Goal: Task Accomplishment & Management: Complete application form

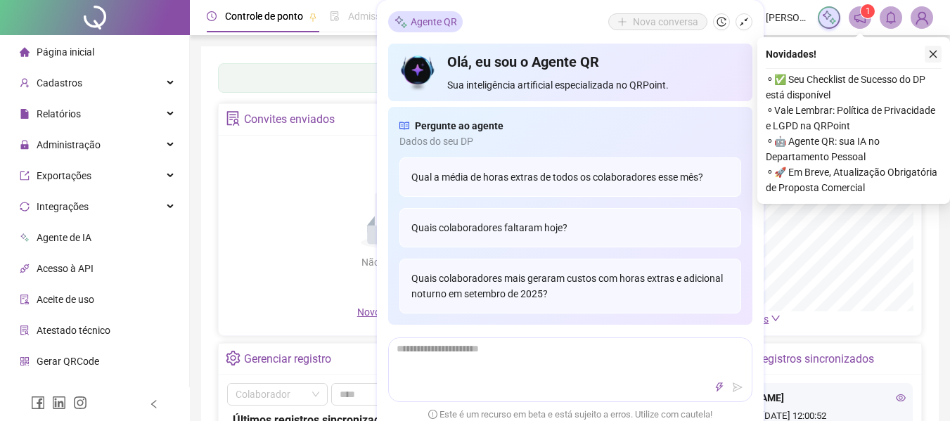
click at [931, 54] on icon "close" at bounding box center [933, 54] width 10 height 10
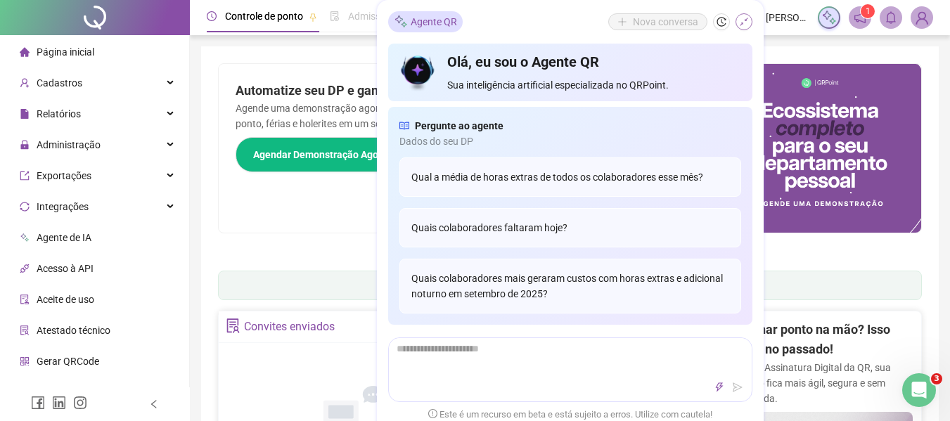
click at [745, 24] on icon "shrink" at bounding box center [744, 22] width 10 height 10
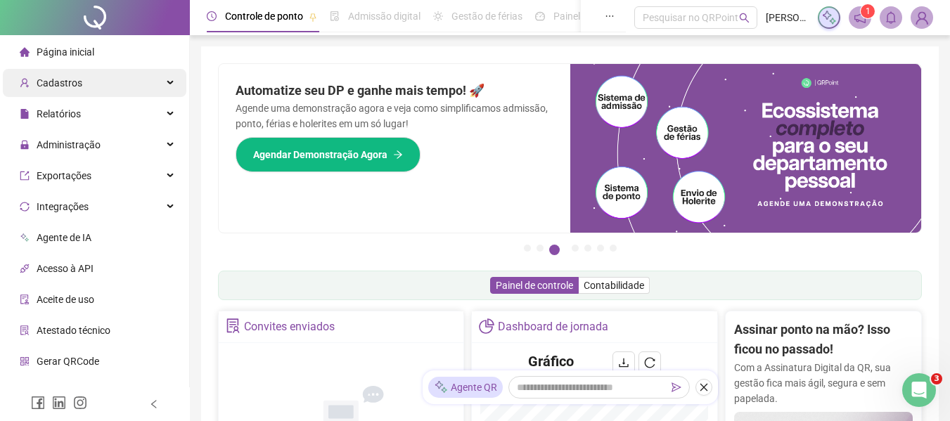
click at [108, 81] on div "Cadastros" at bounding box center [94, 83] width 183 height 28
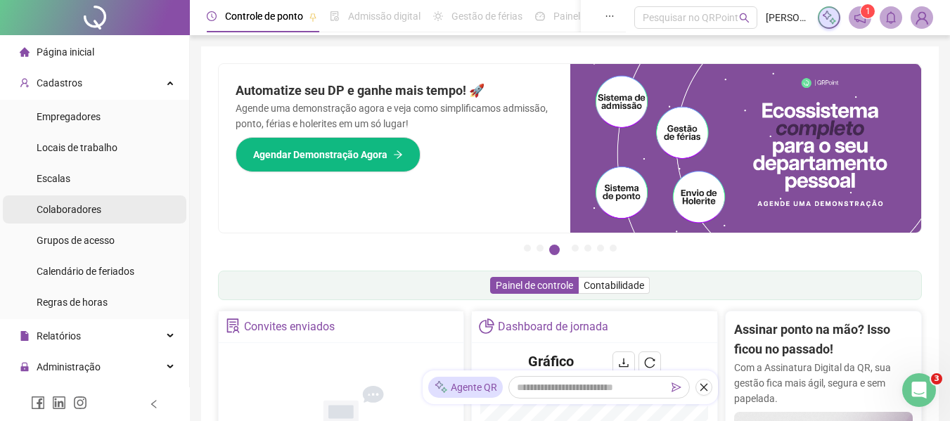
click at [77, 205] on span "Colaboradores" at bounding box center [69, 209] width 65 height 11
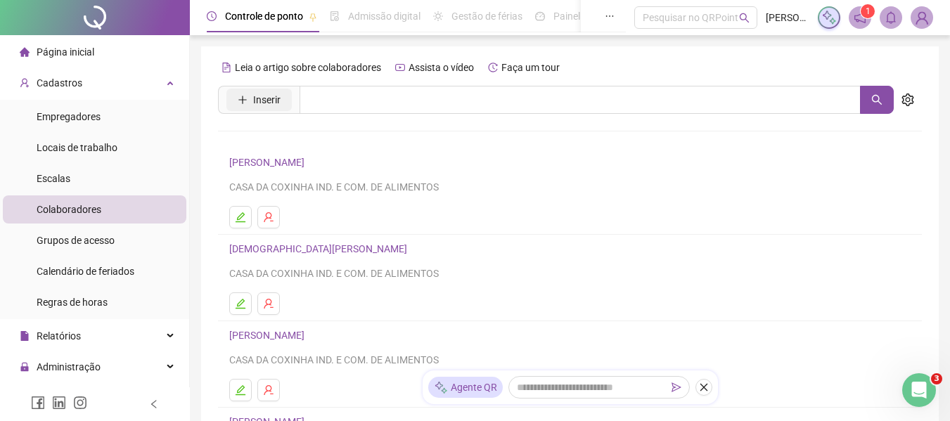
click at [252, 101] on button "Inserir" at bounding box center [258, 100] width 65 height 22
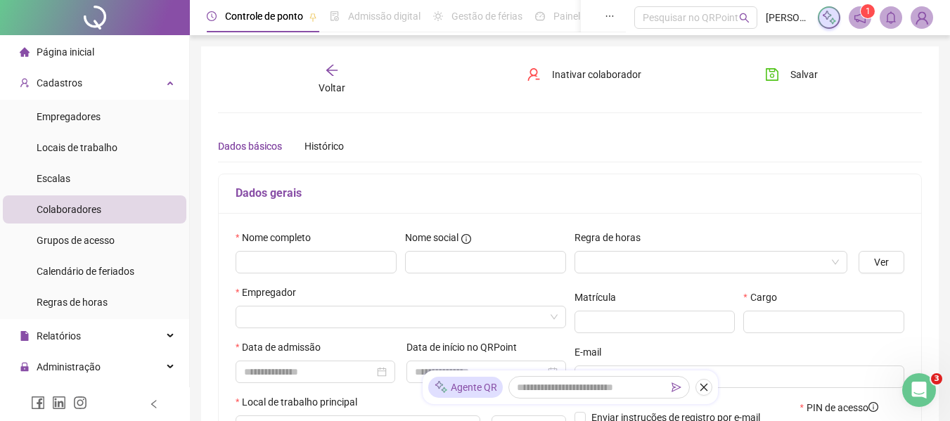
type input "*****"
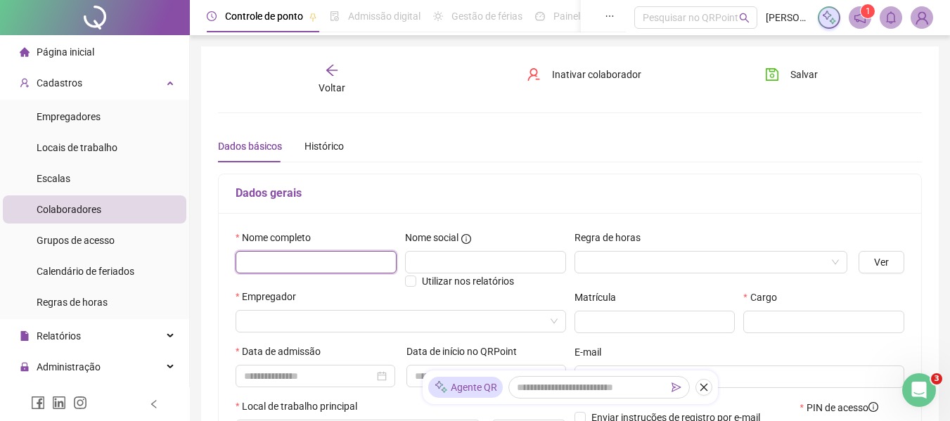
click at [313, 262] on input "text" at bounding box center [315, 262] width 161 height 22
type input "**********"
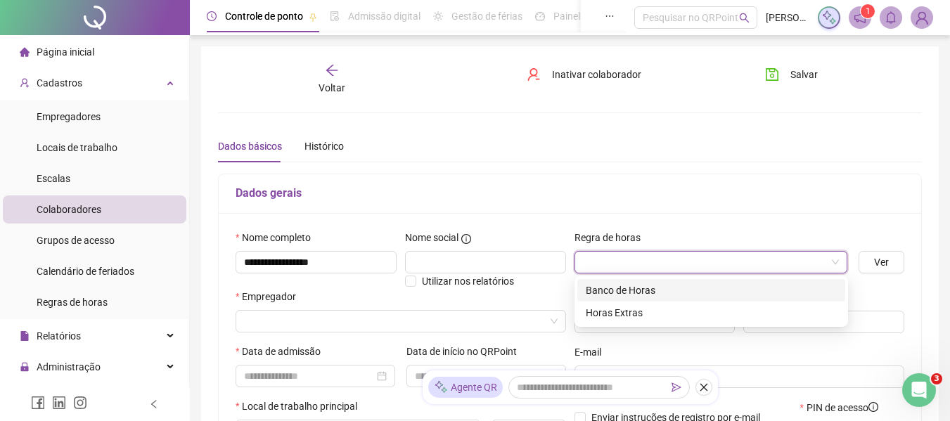
click at [748, 267] on input "search" at bounding box center [705, 262] width 244 height 21
click at [699, 288] on div "Banco de Horas" at bounding box center [711, 290] width 251 height 15
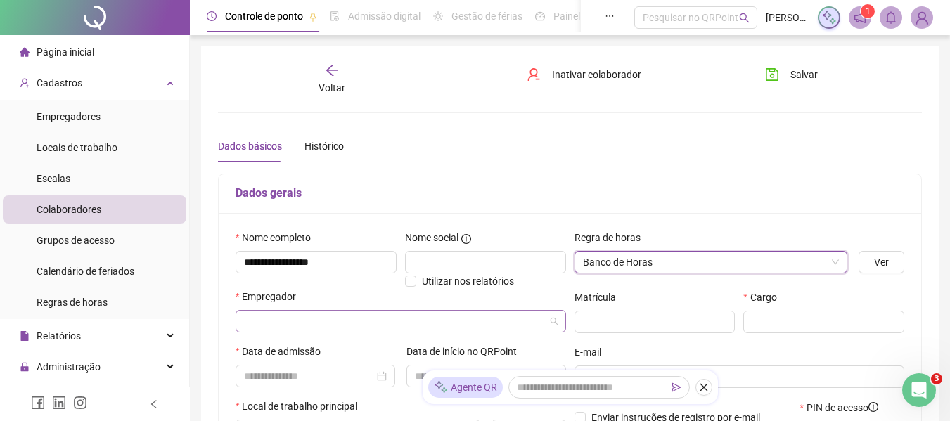
click at [361, 326] on input "search" at bounding box center [394, 321] width 301 height 21
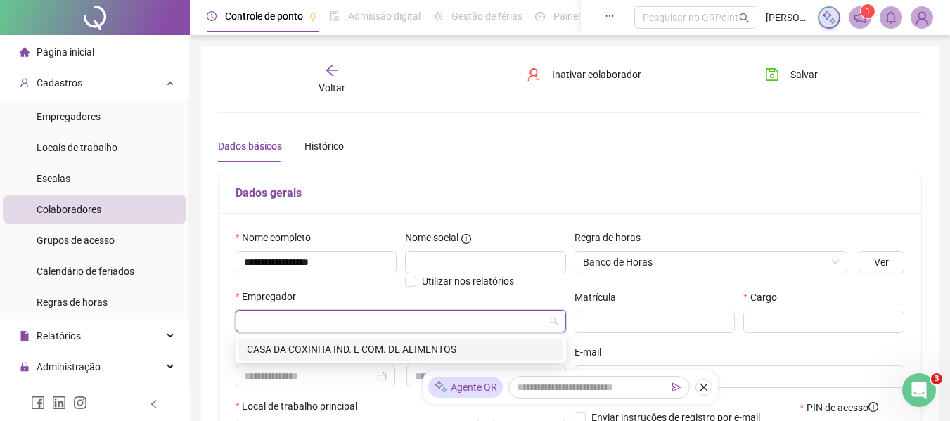
click at [363, 342] on div "CASA DA COXINHA IND. E COM. DE ALIMENTOS" at bounding box center [401, 349] width 308 height 15
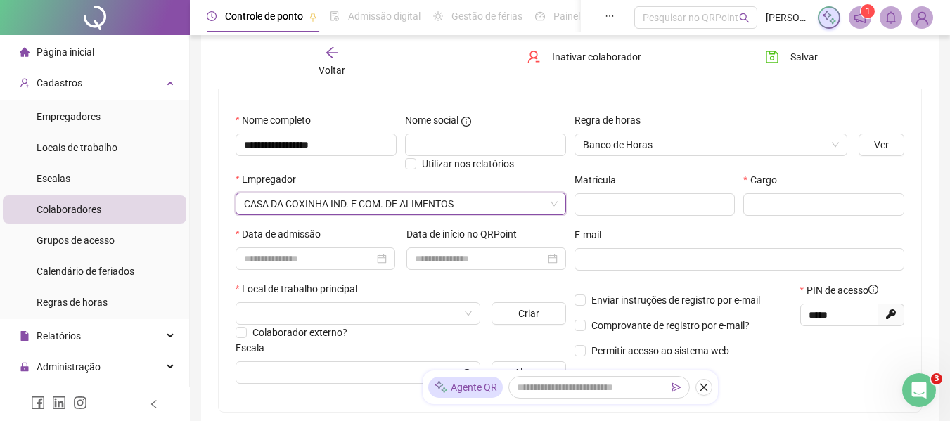
scroll to position [124, 0]
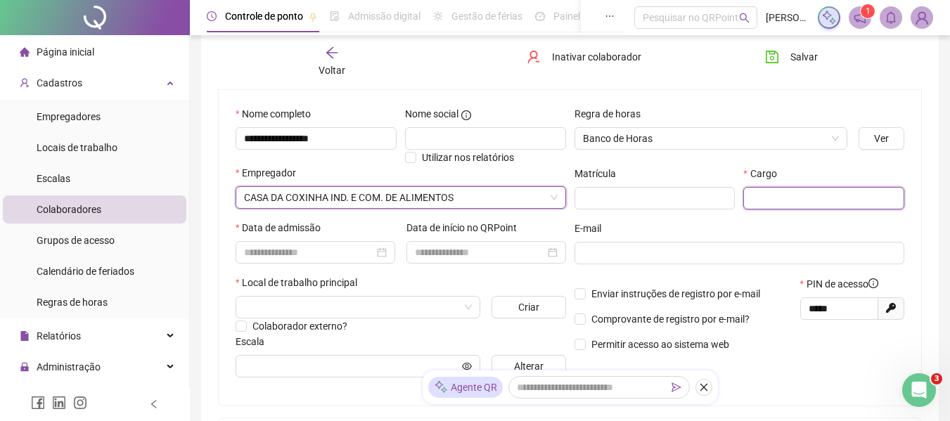
click at [759, 193] on input "text" at bounding box center [823, 198] width 161 height 22
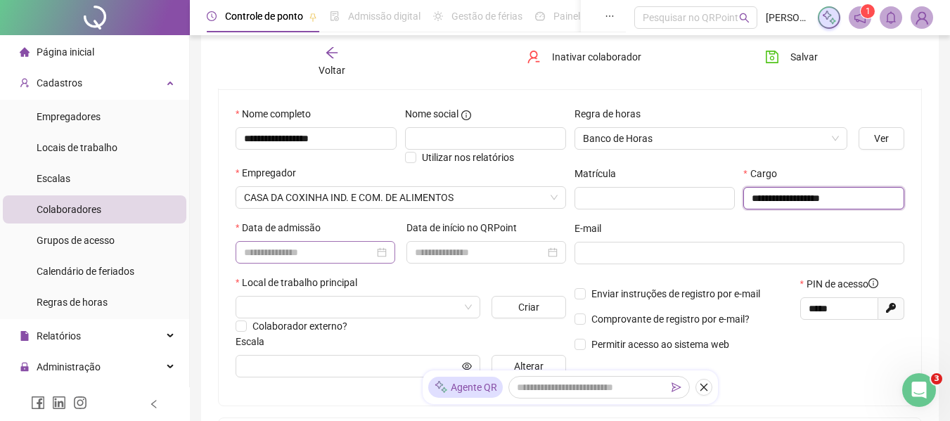
click at [376, 253] on div at bounding box center [315, 252] width 143 height 15
type input "**********"
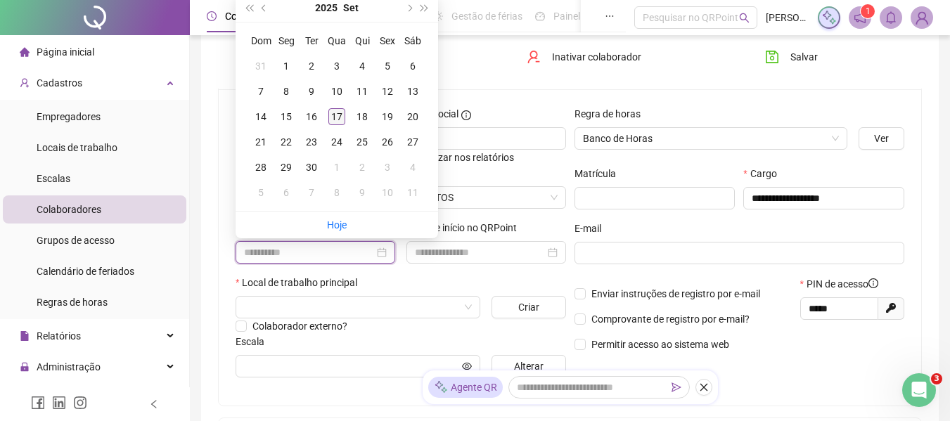
type input "**********"
click at [340, 112] on div "17" at bounding box center [336, 116] width 17 height 17
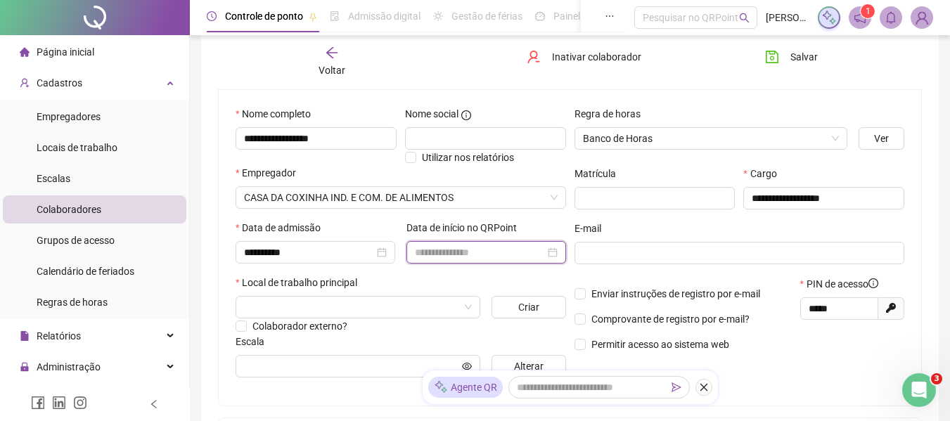
click at [482, 258] on input at bounding box center [480, 252] width 130 height 15
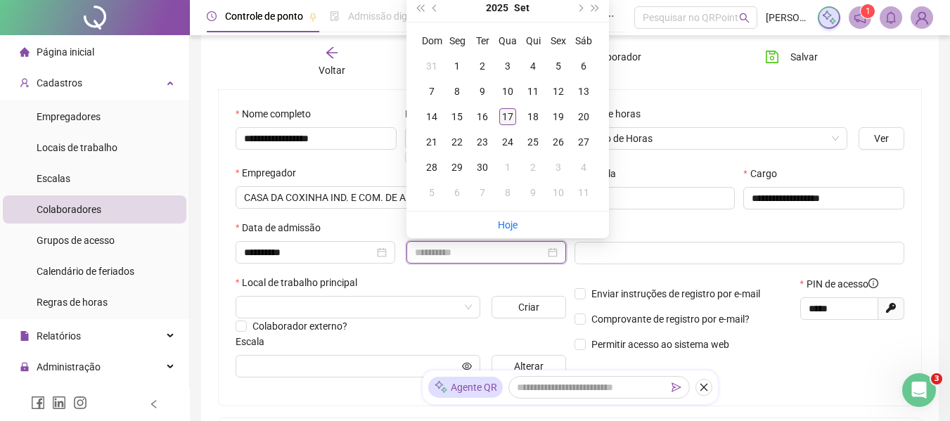
type input "**********"
click at [510, 112] on div "17" at bounding box center [507, 116] width 17 height 17
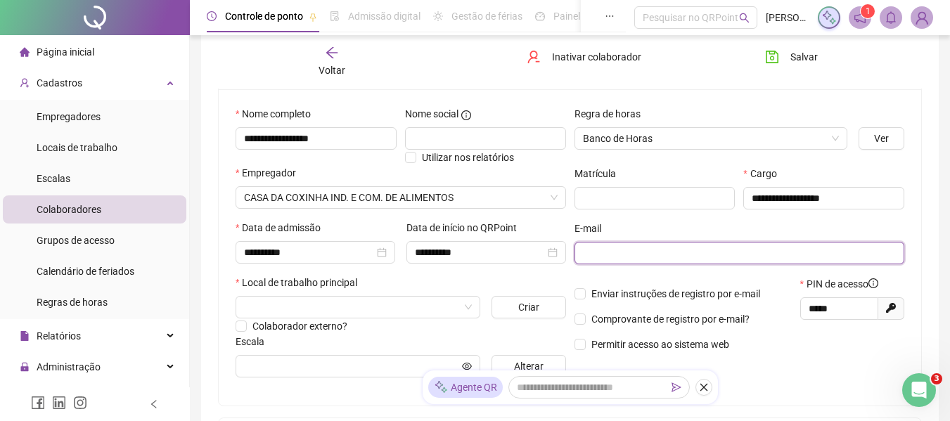
click at [627, 249] on input "text" at bounding box center [738, 252] width 311 height 15
type input "**********"
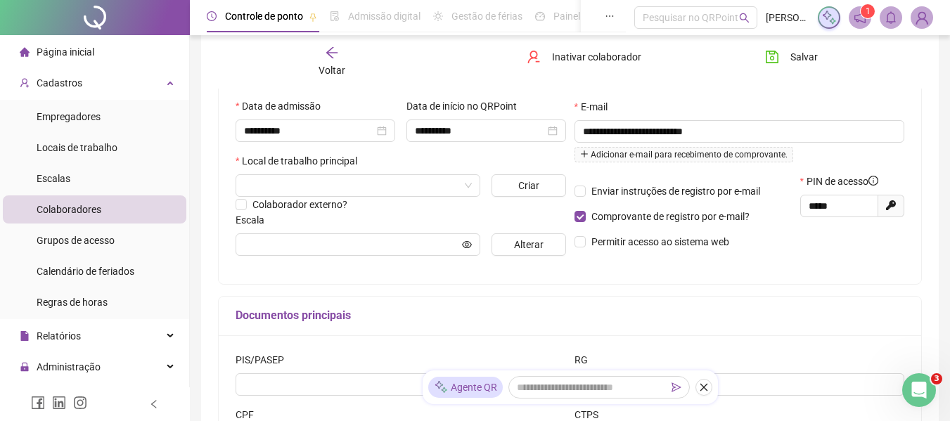
scroll to position [256, 0]
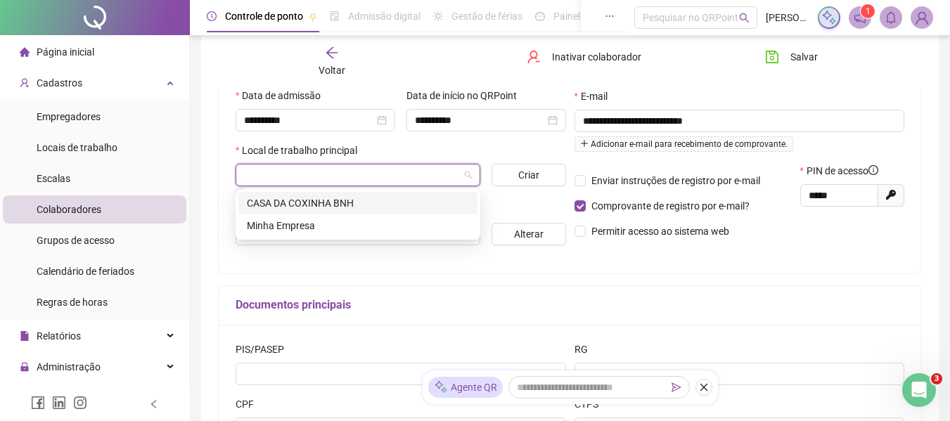
click at [402, 173] on input "search" at bounding box center [351, 174] width 215 height 21
click at [356, 207] on div "CASA DA COXINHA BNH" at bounding box center [358, 202] width 222 height 15
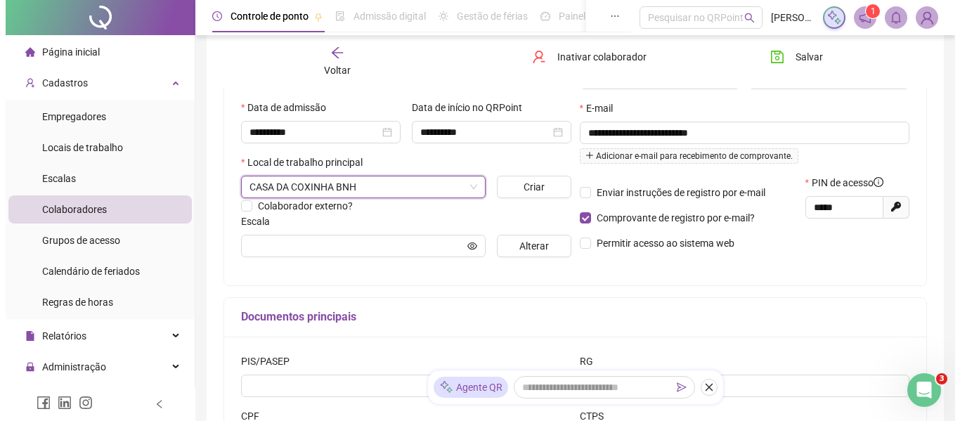
scroll to position [243, 0]
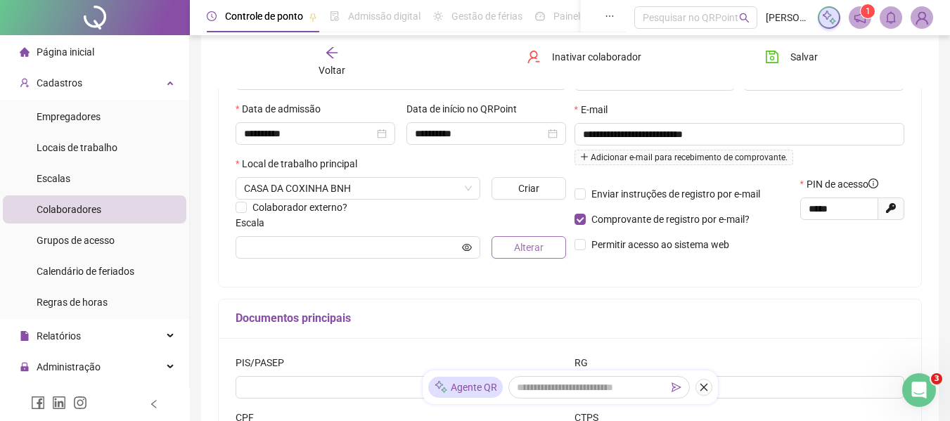
click at [541, 247] on span "Alterar" at bounding box center [529, 247] width 30 height 15
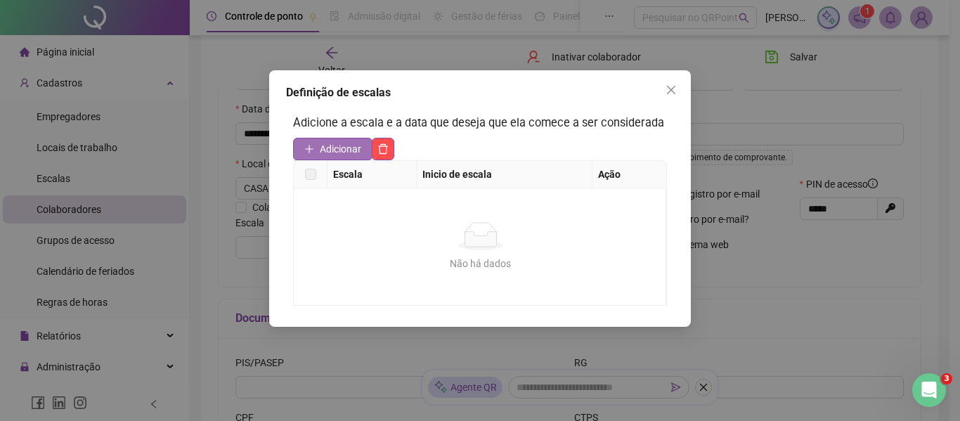
click at [340, 154] on span "Adicionar" at bounding box center [340, 148] width 41 height 15
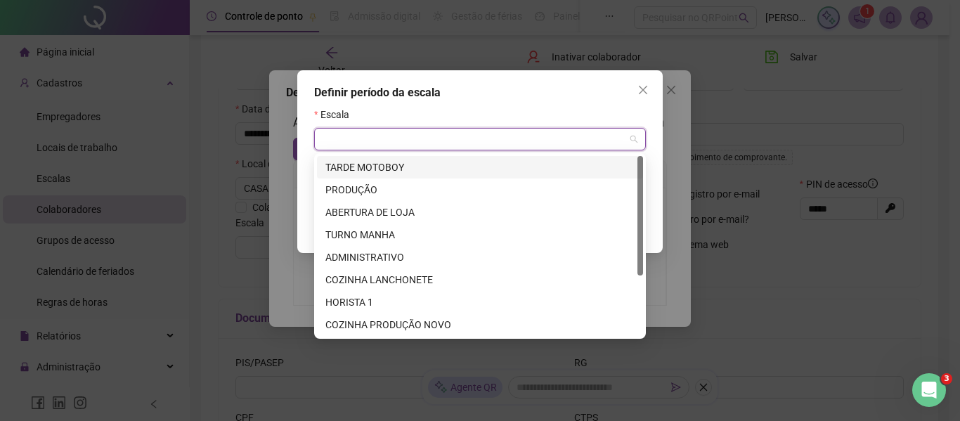
click at [408, 131] on input "search" at bounding box center [474, 139] width 302 height 21
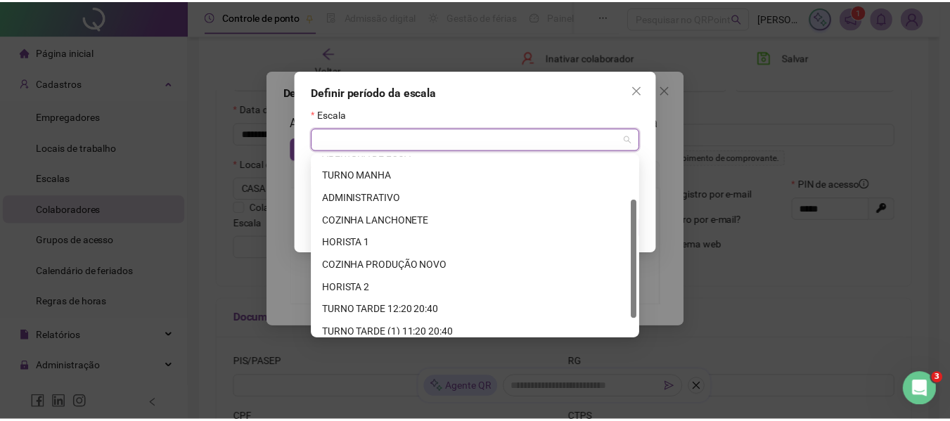
scroll to position [90, 0]
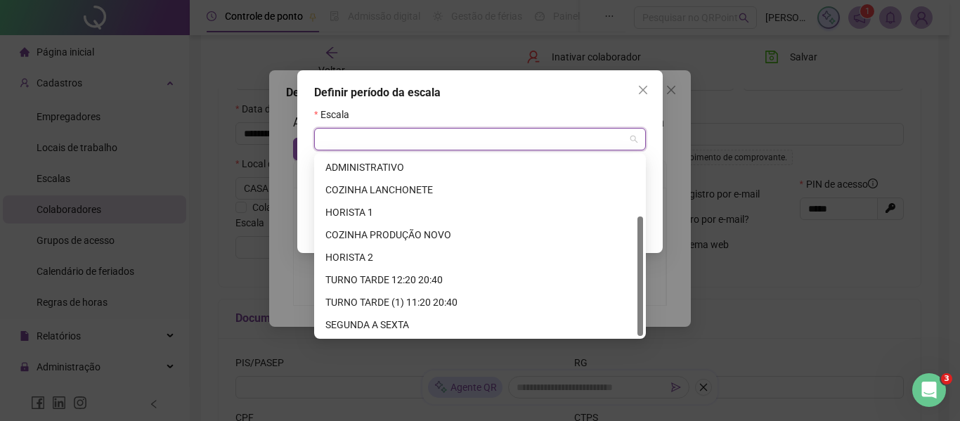
drag, startPoint x: 639, startPoint y: 182, endPoint x: 626, endPoint y: 264, distance: 83.2
click at [626, 264] on div "TURNO MANHA ADMINISTRATIVO COZINHA LANCHONETE HORISTA 1 COZINHA PRODUÇÃO NOVO H…" at bounding box center [480, 246] width 326 height 180
click at [430, 282] on div "TURNO TARDE 12:20 20:40" at bounding box center [479, 279] width 309 height 15
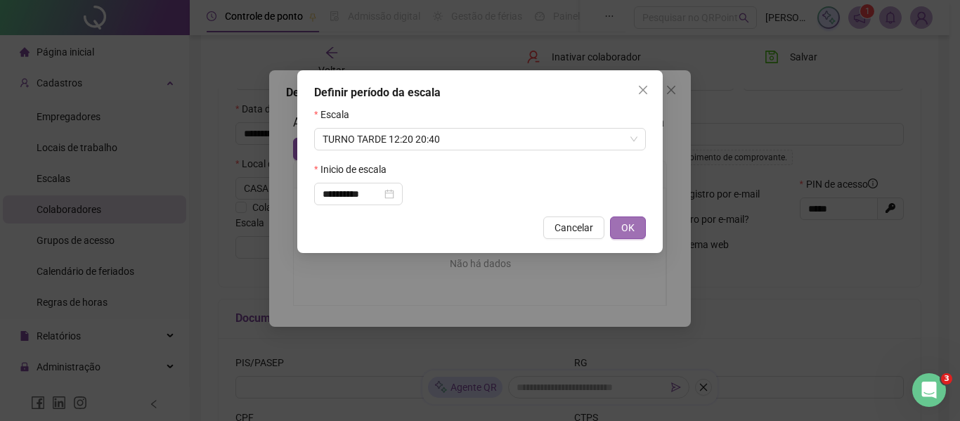
click at [638, 217] on button "OK" at bounding box center [628, 228] width 36 height 22
type input "**********"
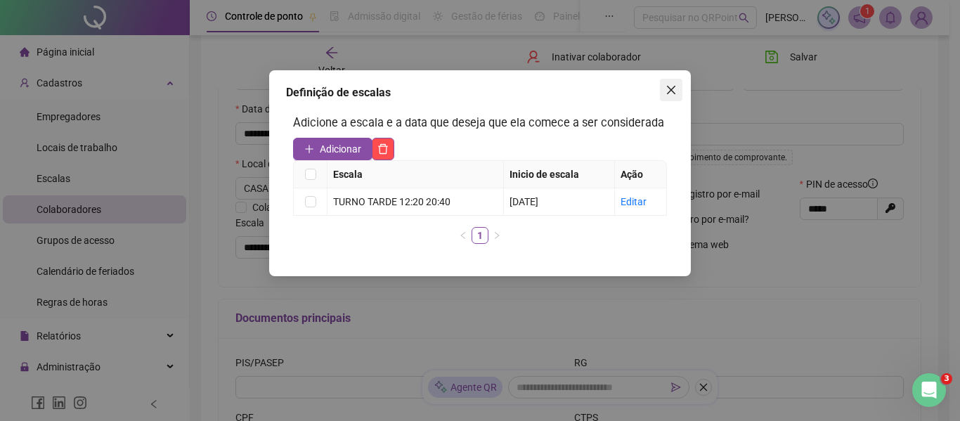
click at [670, 87] on icon "close" at bounding box center [671, 89] width 11 height 11
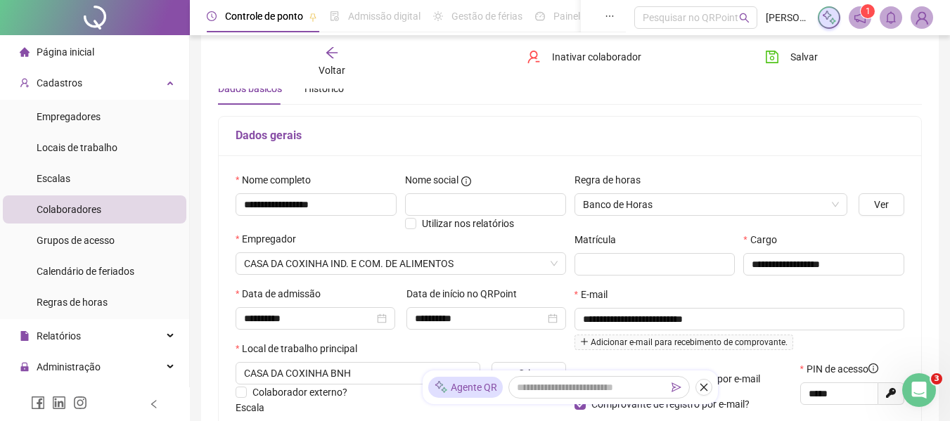
scroll to position [0, 0]
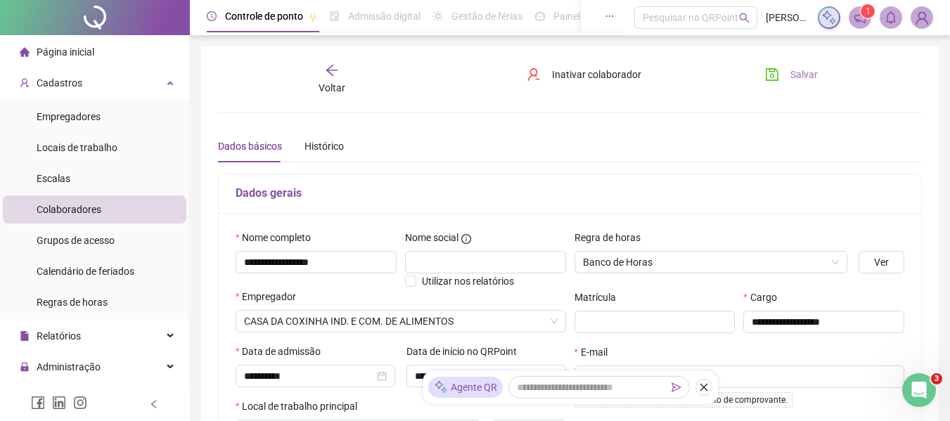
click at [794, 70] on span "Salvar" at bounding box center [803, 74] width 27 height 15
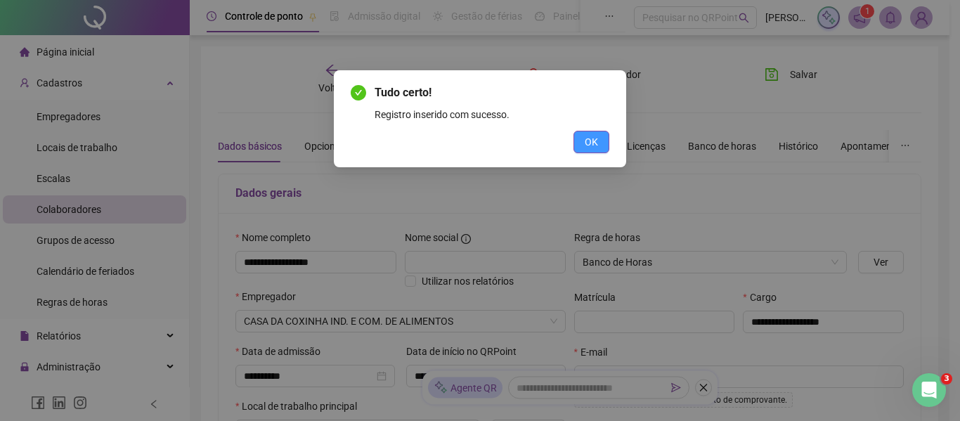
click at [585, 145] on span "OK" at bounding box center [591, 141] width 13 height 15
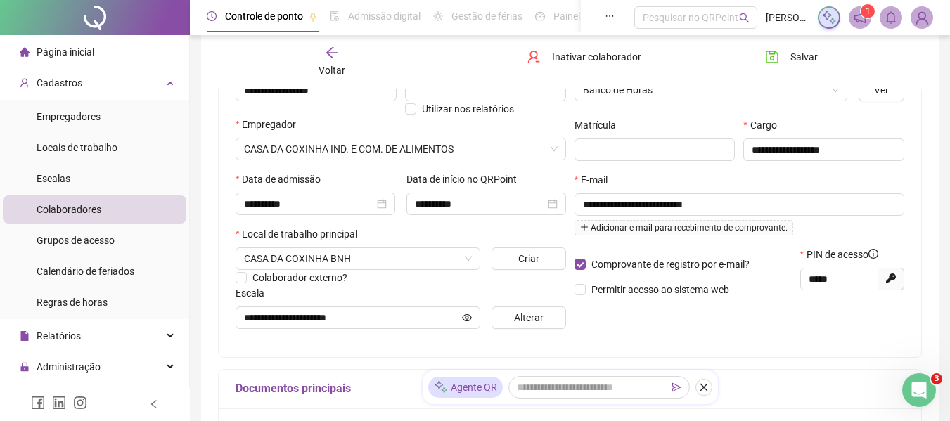
scroll to position [181, 0]
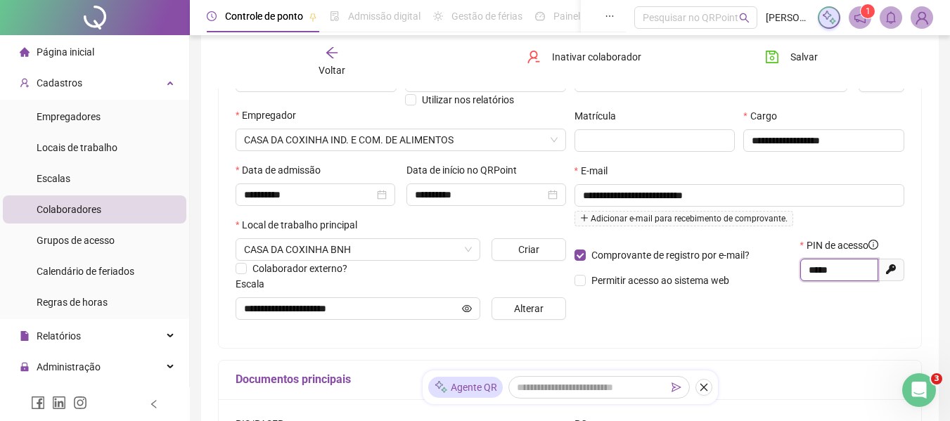
drag, startPoint x: 841, startPoint y: 264, endPoint x: 691, endPoint y: 291, distance: 152.8
click at [691, 291] on div "Comprovante de registro por e-mail? Permitir acesso ao sistema web PIN de acess…" at bounding box center [739, 268] width 339 height 60
type input "*"
type input "****"
click at [785, 57] on button "Salvar" at bounding box center [791, 57] width 74 height 22
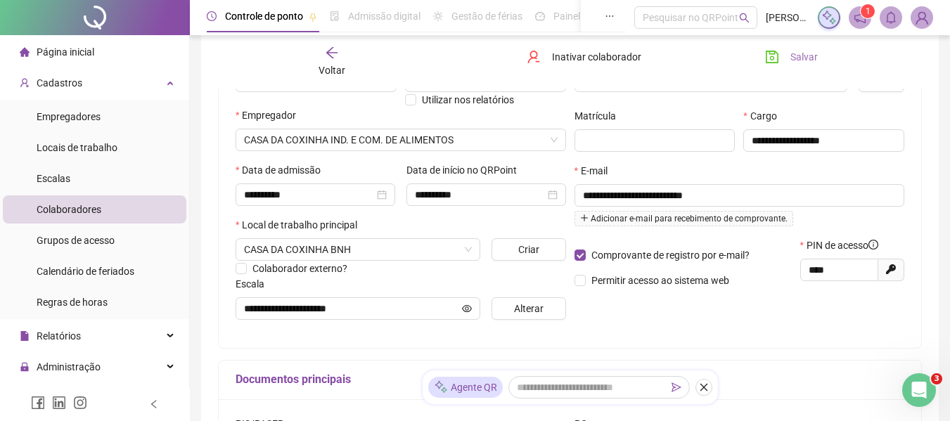
click at [754, 46] on button "Salvar" at bounding box center [791, 57] width 74 height 22
